Goal: Information Seeking & Learning: Learn about a topic

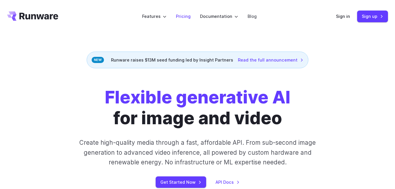
click at [173, 18] on li "Pricing" at bounding box center [183, 16] width 24 height 16
click at [185, 15] on link "Pricing" at bounding box center [183, 16] width 15 height 7
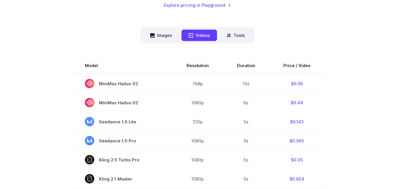
scroll to position [147, 0]
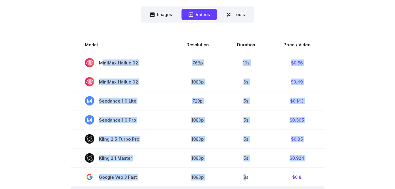
drag, startPoint x: 128, startPoint y: 68, endPoint x: 247, endPoint y: 183, distance: 165.1
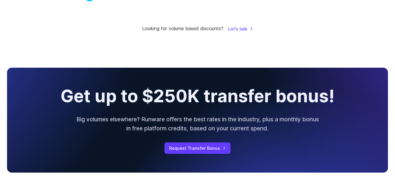
scroll to position [488, 0]
